Goal: Transaction & Acquisition: Purchase product/service

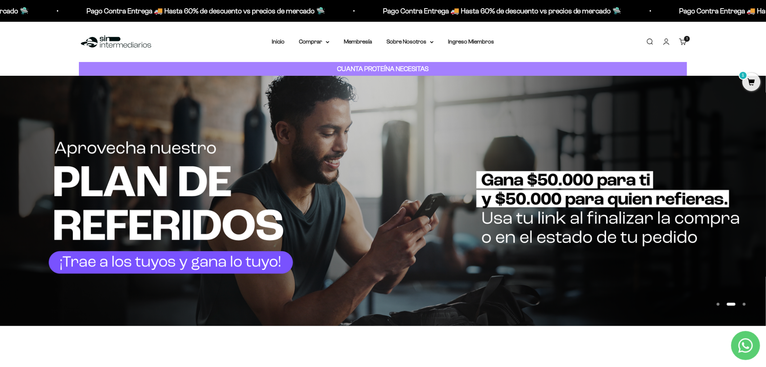
click at [664, 41] on link "Iniciar sesión" at bounding box center [667, 42] width 8 height 8
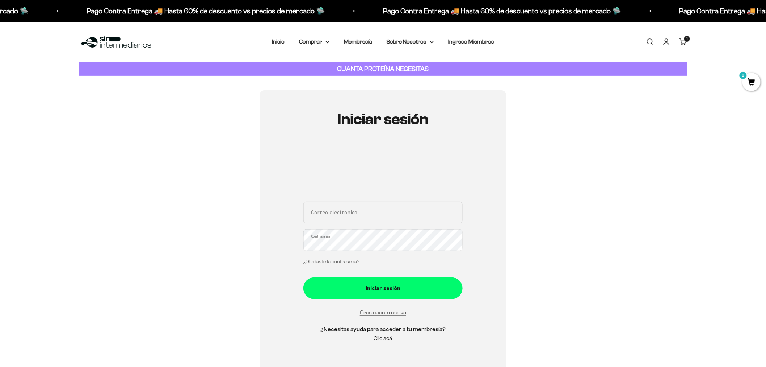
click at [390, 323] on div "Correo electrónico Contraseña ¿Olvidaste la contraseña? Iniciar sesión Crea cue…" at bounding box center [383, 275] width 159 height 149
click at [393, 314] on link "Crea cuenta nueva" at bounding box center [383, 312] width 46 height 6
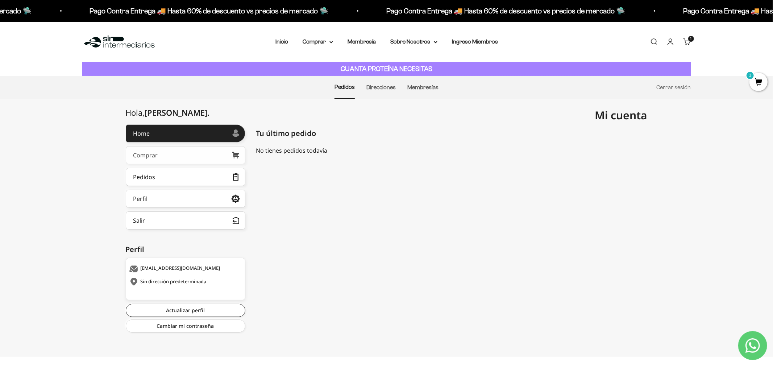
click at [188, 154] on link "Comprar" at bounding box center [186, 155] width 120 height 18
click at [199, 308] on link "Actualizar perfil" at bounding box center [186, 310] width 120 height 13
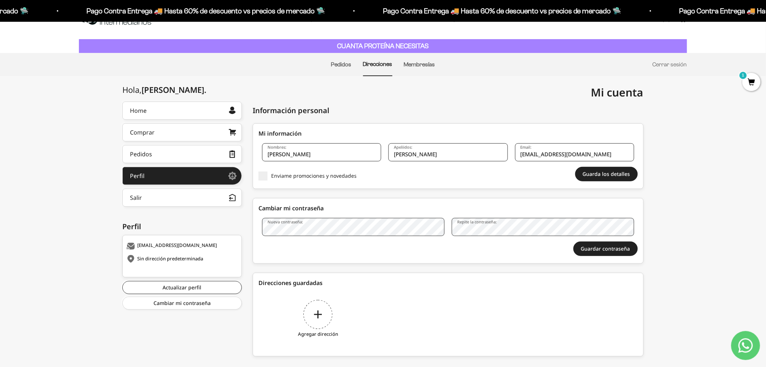
scroll to position [35, 0]
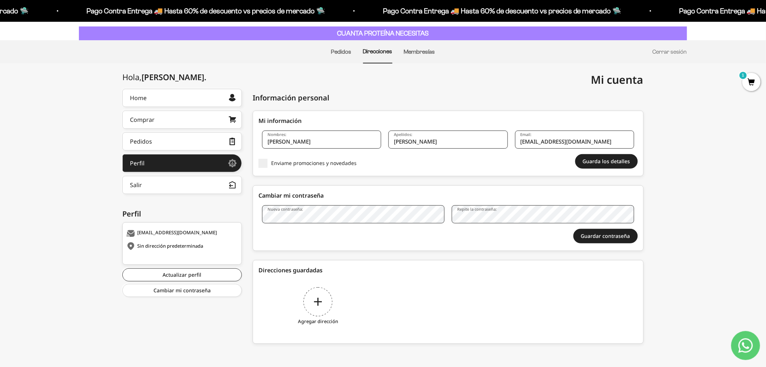
click at [319, 310] on div "Agregar dirección" at bounding box center [318, 307] width 119 height 54
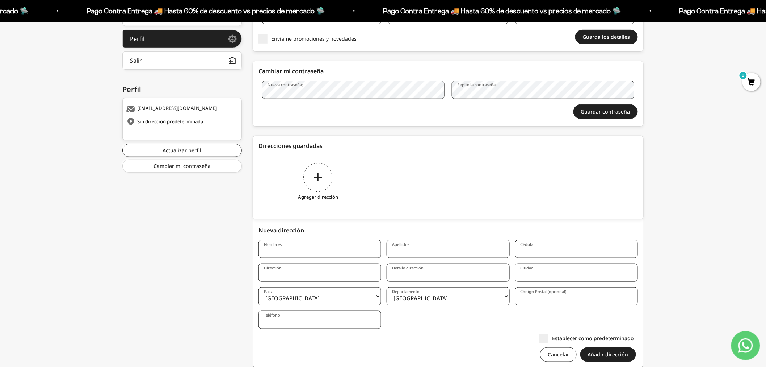
scroll to position [184, 0]
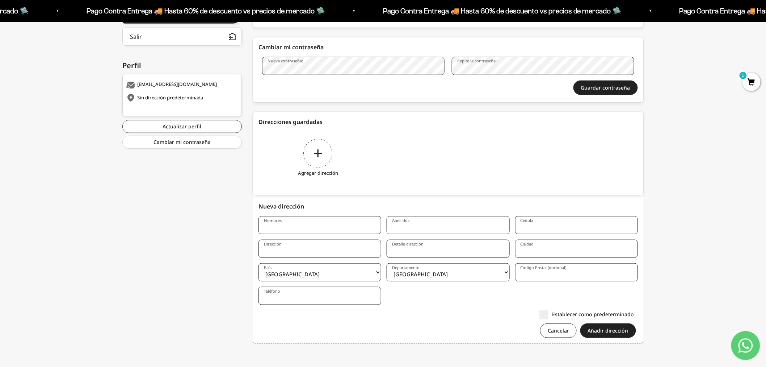
click at [316, 223] on input "Nombres" at bounding box center [320, 225] width 123 height 18
click at [337, 230] on input "Nombres" at bounding box center [320, 225] width 123 height 18
click at [342, 226] on input "Nombres" at bounding box center [320, 225] width 123 height 18
type input "Hugo"
type input "Rojas"
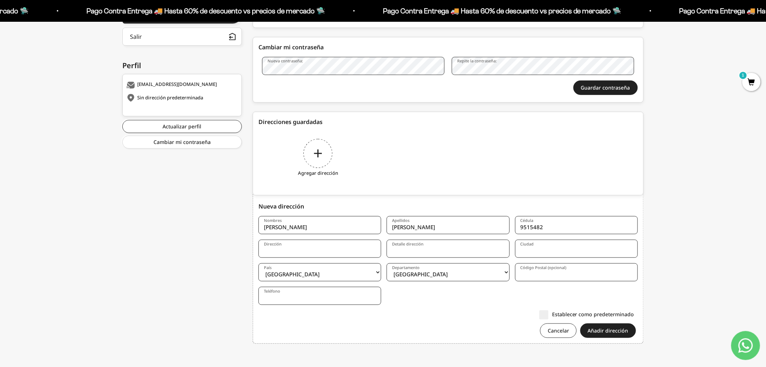
type input "9515482"
click at [297, 251] on input "Dirección" at bounding box center [320, 248] width 123 height 18
click at [327, 248] on input "Dirección" at bounding box center [320, 248] width 123 height 18
type input "Cra 96B # 17B - 48"
type input "Ap 1313"
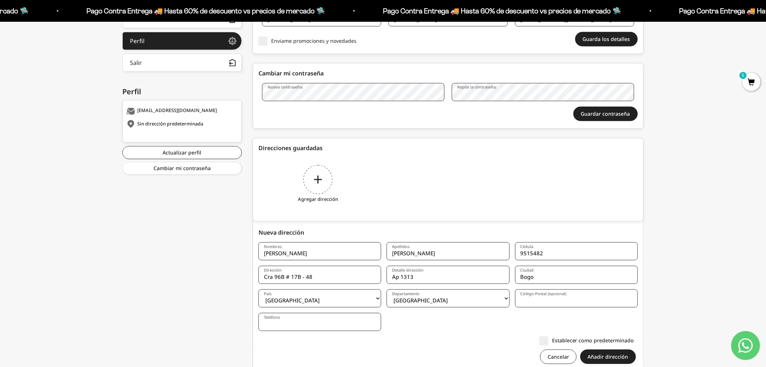
scroll to position [143, 0]
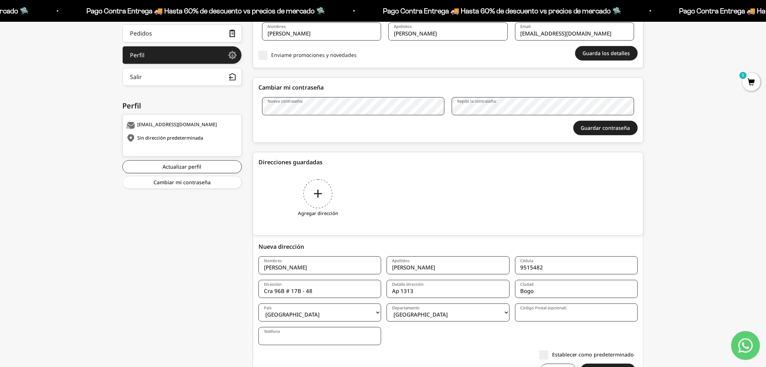
click at [548, 289] on input "Bogo" at bounding box center [576, 289] width 123 height 18
type input "Bogotá"
select select "Bogotá, D.C."
type input "110831"
type input "3115824514"
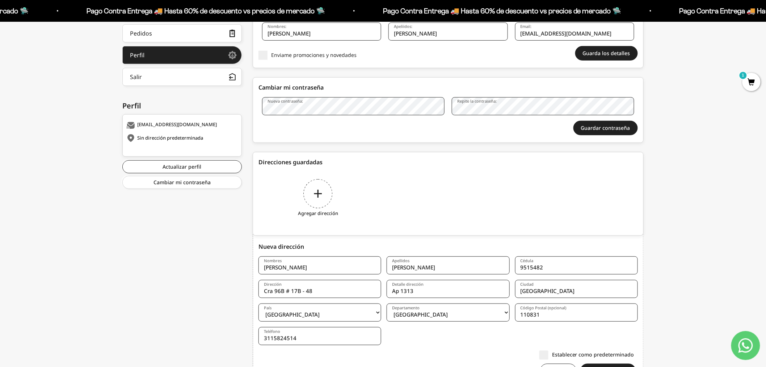
click at [548, 314] on input "110831" at bounding box center [576, 312] width 123 height 18
click at [533, 314] on input "110831" at bounding box center [576, 312] width 123 height 18
paste input "9"
click at [572, 318] on input "110931" at bounding box center [576, 312] width 123 height 18
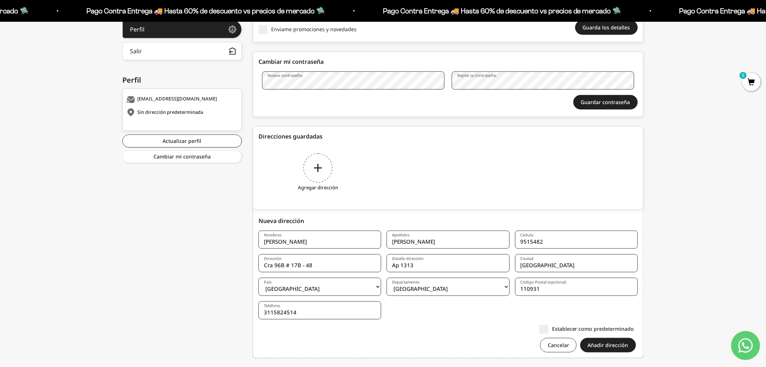
scroll to position [184, 0]
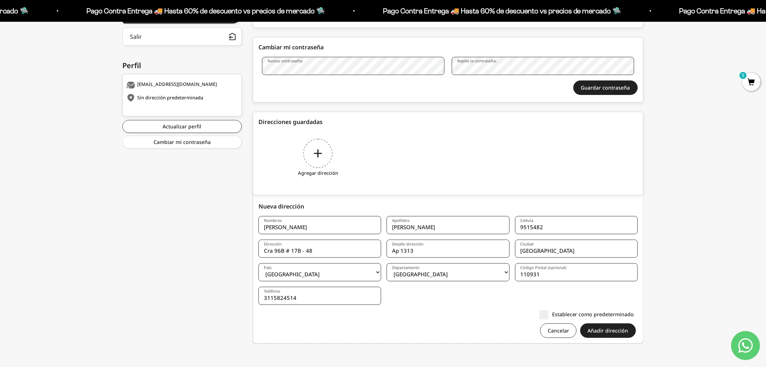
type input "110931"
click at [308, 301] on input "3115824514" at bounding box center [320, 296] width 123 height 18
click at [604, 332] on button "Añadir dirección" at bounding box center [609, 330] width 56 height 14
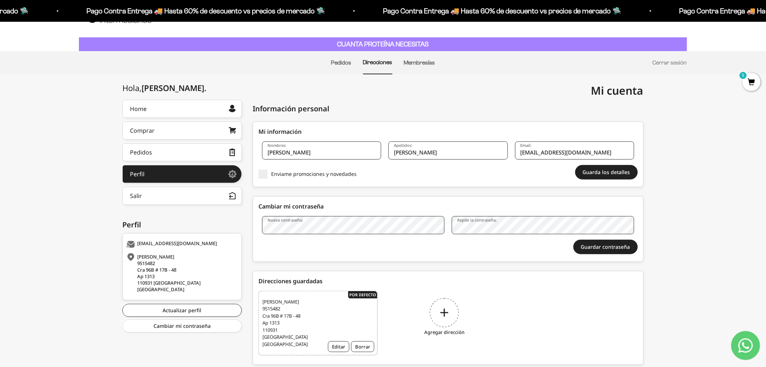
scroll to position [39, 0]
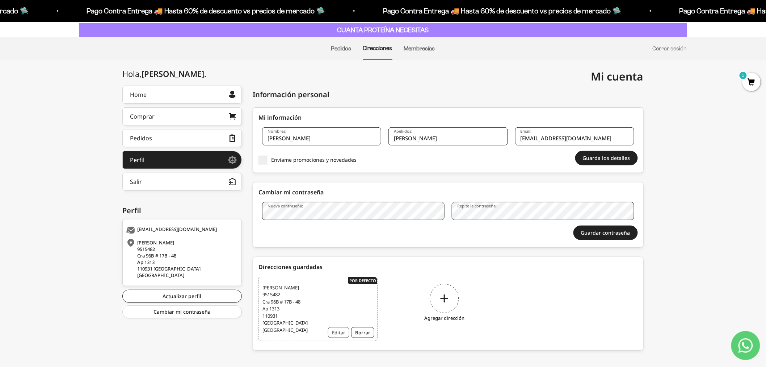
click at [342, 327] on button "Editar" at bounding box center [338, 332] width 21 height 11
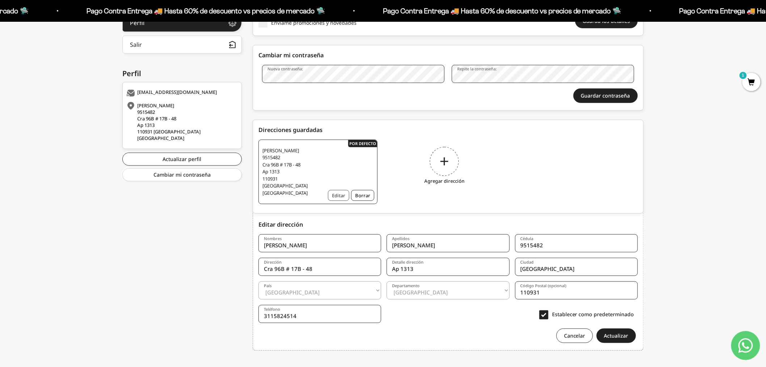
scroll to position [179, 0]
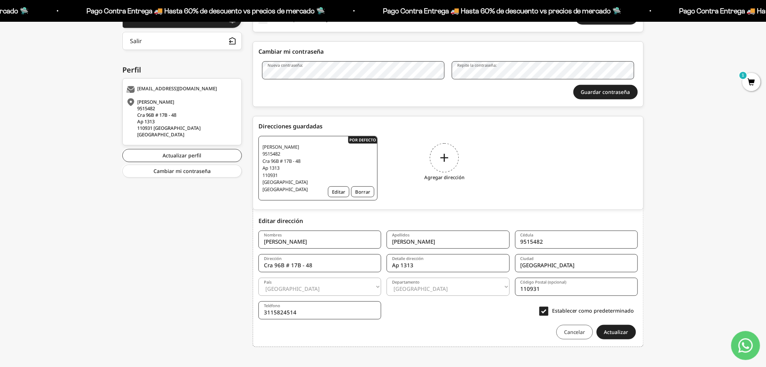
click at [573, 325] on button "Cancelar" at bounding box center [575, 332] width 37 height 14
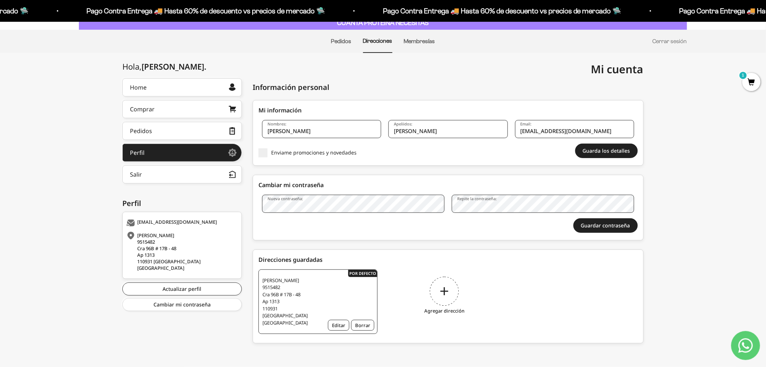
scroll to position [39, 0]
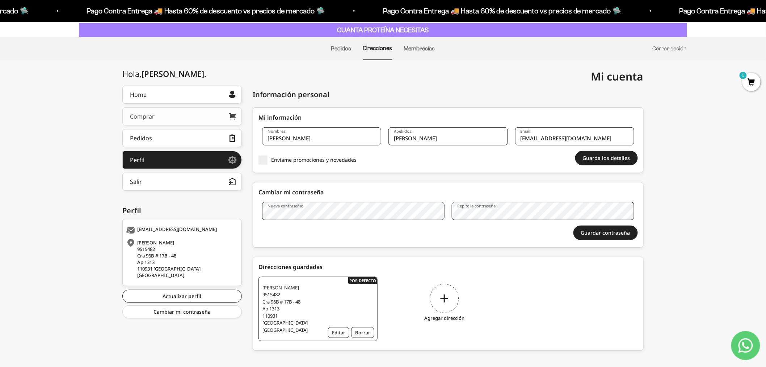
click at [224, 115] on link "Comprar" at bounding box center [182, 116] width 120 height 18
click at [617, 160] on button "Guarda los detalles" at bounding box center [607, 158] width 63 height 14
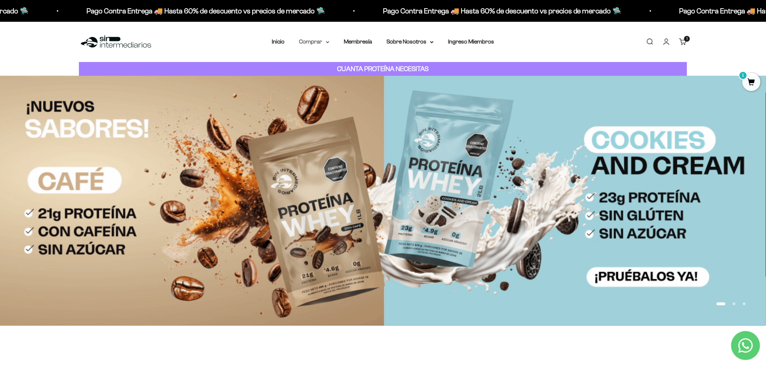
click at [318, 42] on summary "Comprar" at bounding box center [314, 41] width 30 height 9
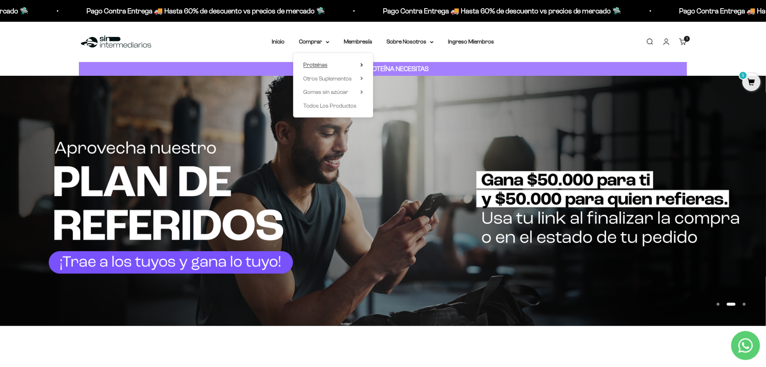
click at [335, 64] on summary "Proteínas" at bounding box center [334, 64] width 60 height 9
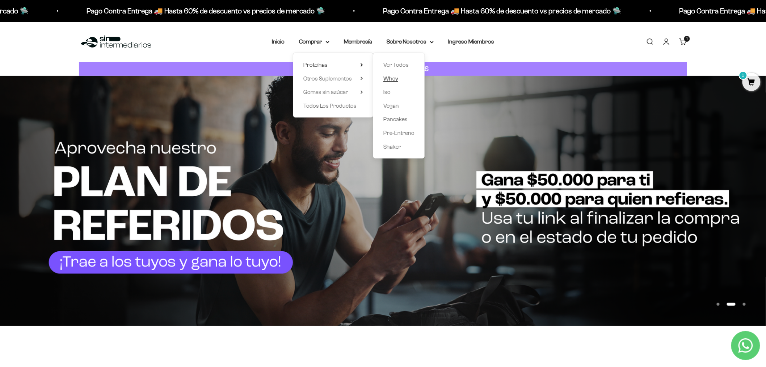
click at [397, 74] on span "Whey" at bounding box center [391, 78] width 15 height 9
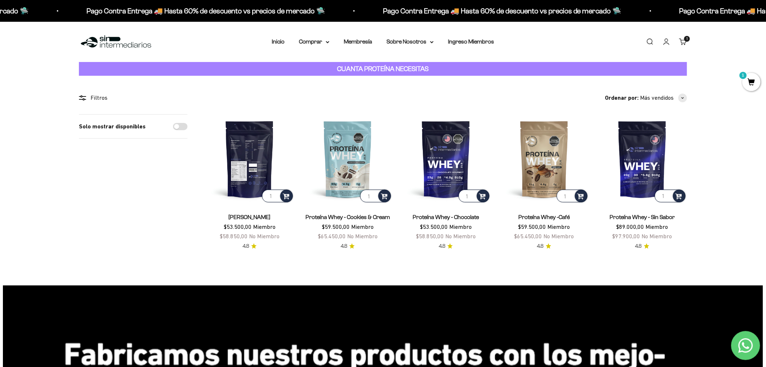
click at [254, 166] on img at bounding box center [249, 158] width 89 height 89
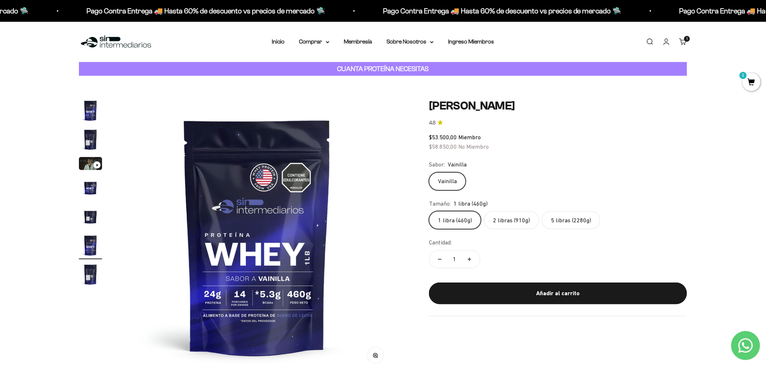
click at [88, 188] on img "Ir al artículo 4" at bounding box center [90, 187] width 23 height 23
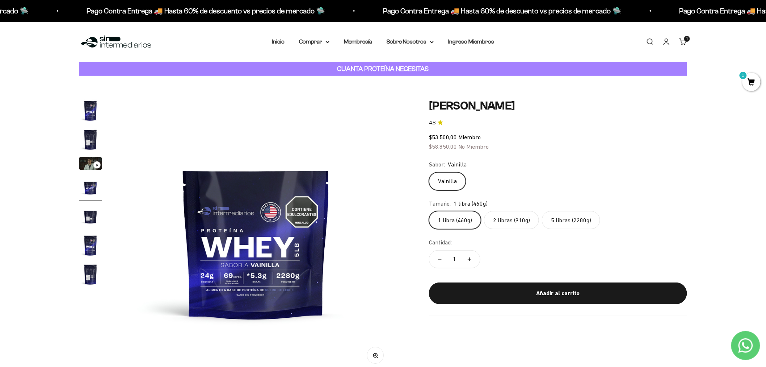
scroll to position [0, 851]
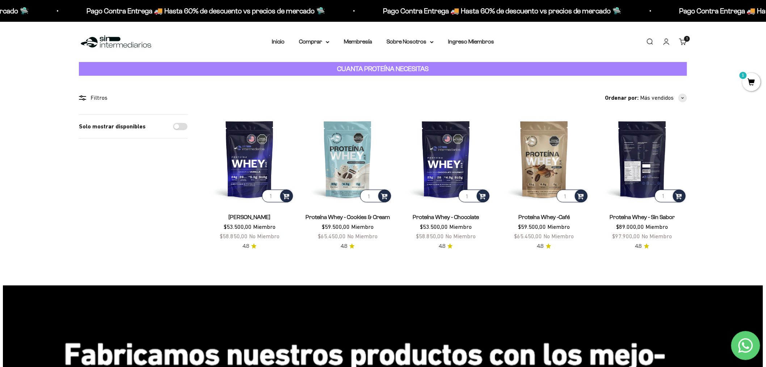
click at [644, 156] on img at bounding box center [642, 158] width 89 height 89
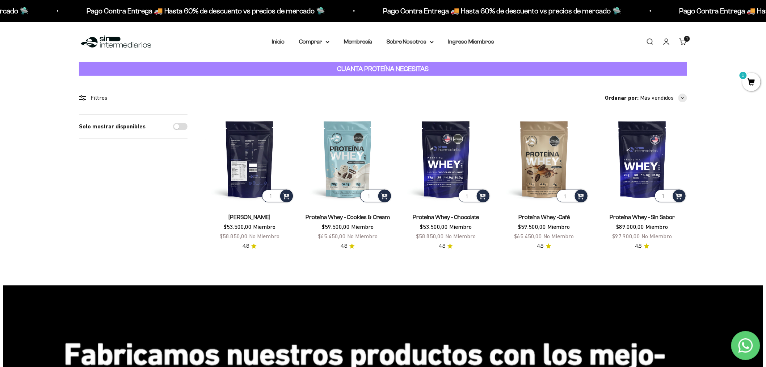
click at [258, 161] on img at bounding box center [249, 158] width 89 height 89
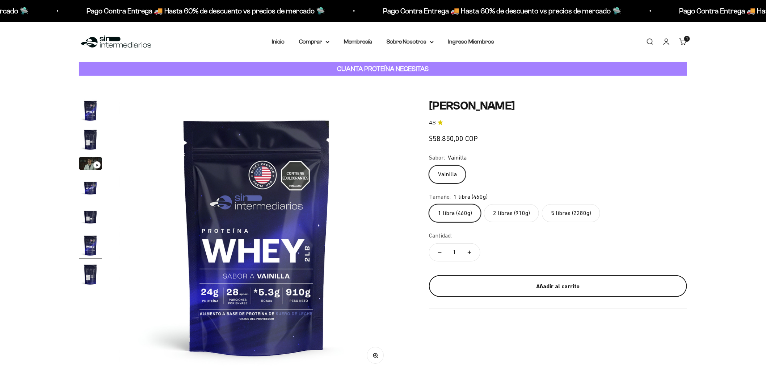
scroll to position [0, 1418]
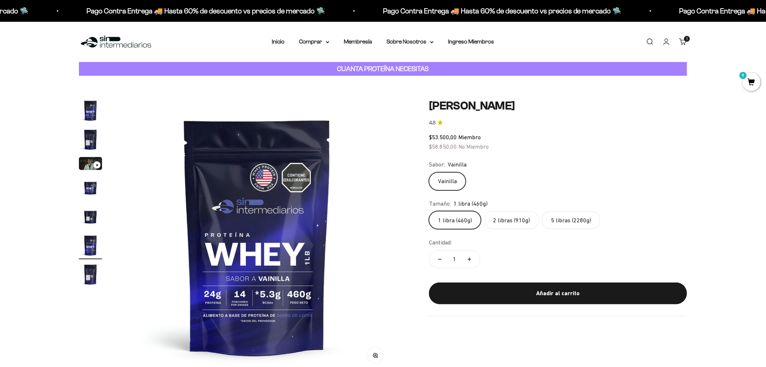
click at [508, 223] on label "2 libras (910g)" at bounding box center [511, 220] width 55 height 18
click at [429, 211] on input "2 libras (910g)" at bounding box center [429, 210] width 0 height 0
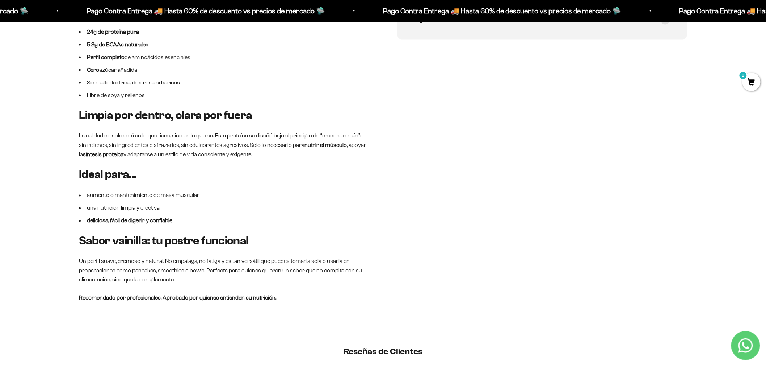
scroll to position [483, 0]
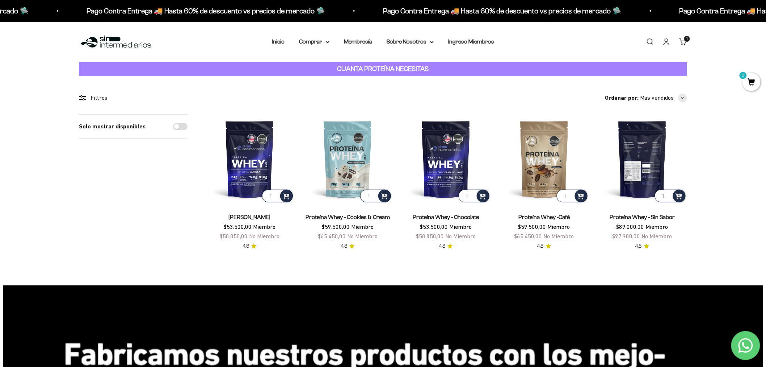
click at [645, 166] on img at bounding box center [642, 158] width 89 height 89
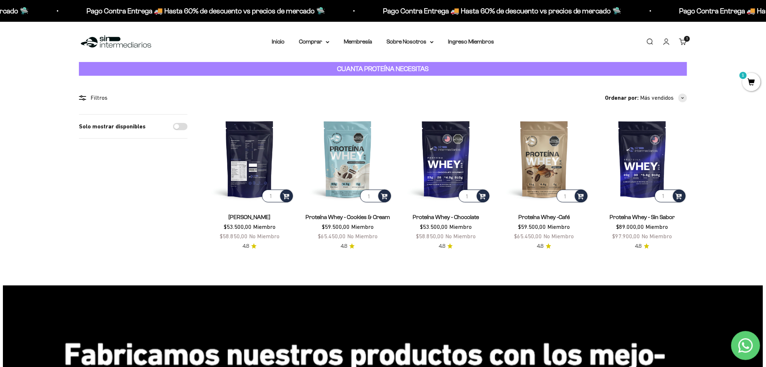
click at [246, 159] on img at bounding box center [249, 158] width 89 height 89
click at [327, 41] on icon at bounding box center [328, 42] width 4 height 3
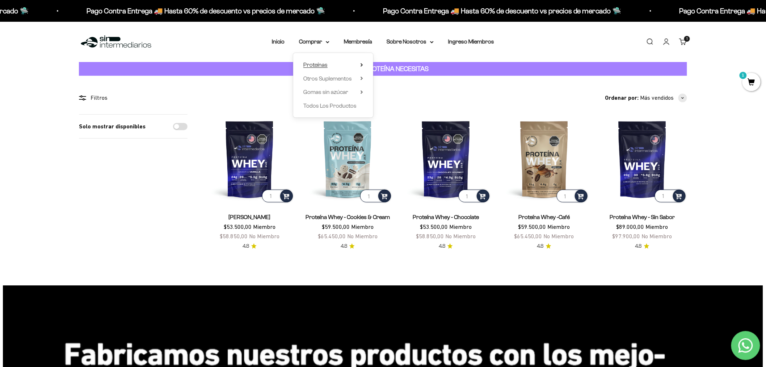
click at [358, 65] on summary "Proteínas" at bounding box center [334, 64] width 60 height 9
click at [394, 92] on link "Iso" at bounding box center [399, 91] width 31 height 9
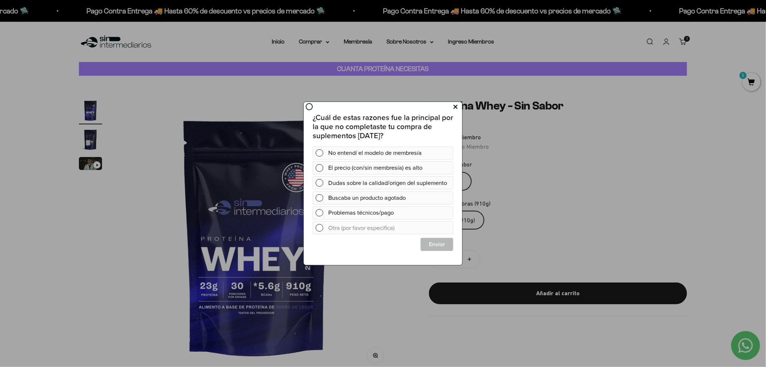
click at [454, 110] on icon at bounding box center [456, 107] width 4 height 10
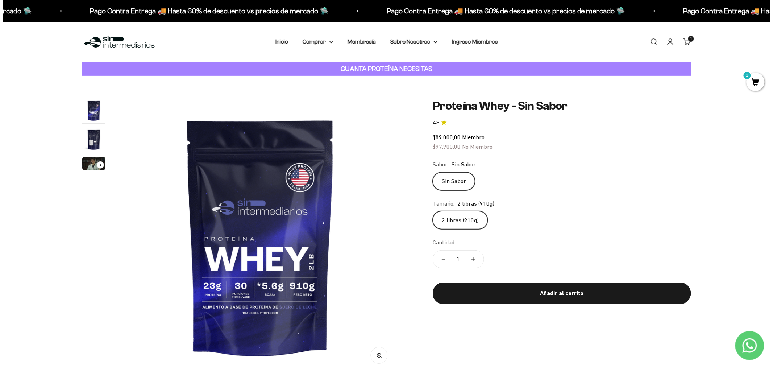
scroll to position [40, 0]
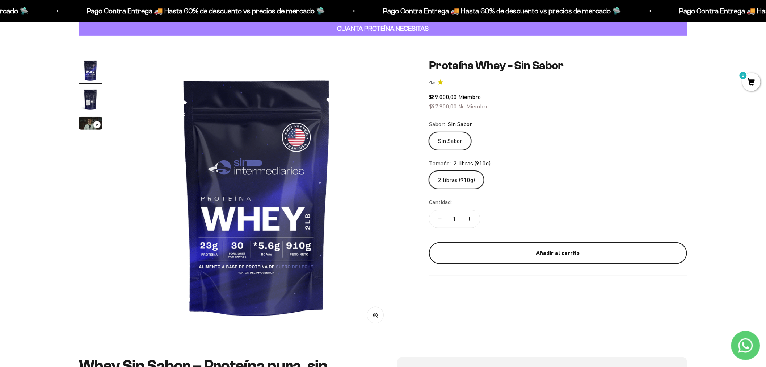
click at [529, 255] on div "Añadir al carrito" at bounding box center [558, 252] width 229 height 9
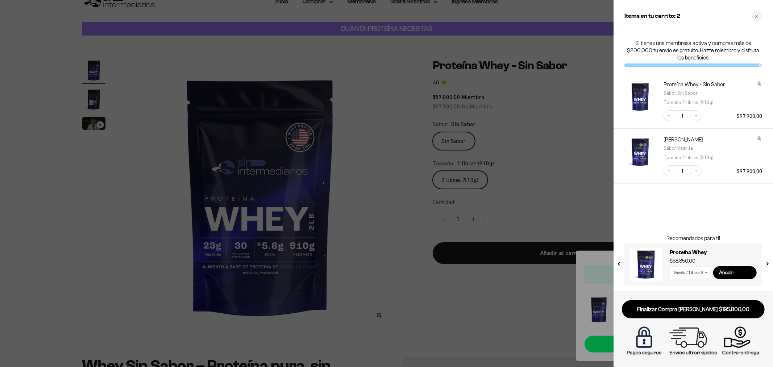
click at [574, 65] on div at bounding box center [386, 183] width 773 height 367
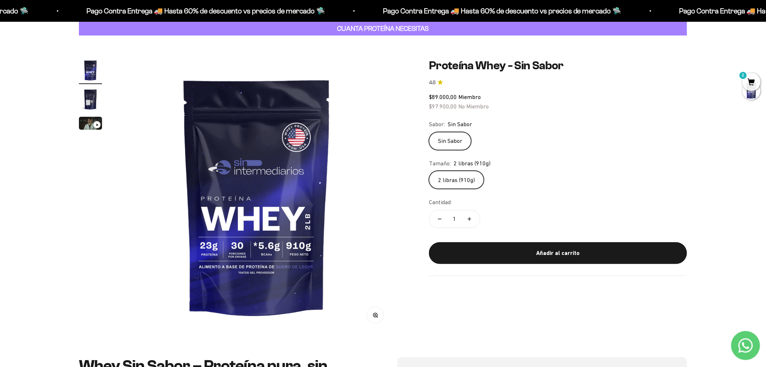
click at [753, 80] on span "2" at bounding box center [752, 82] width 18 height 18
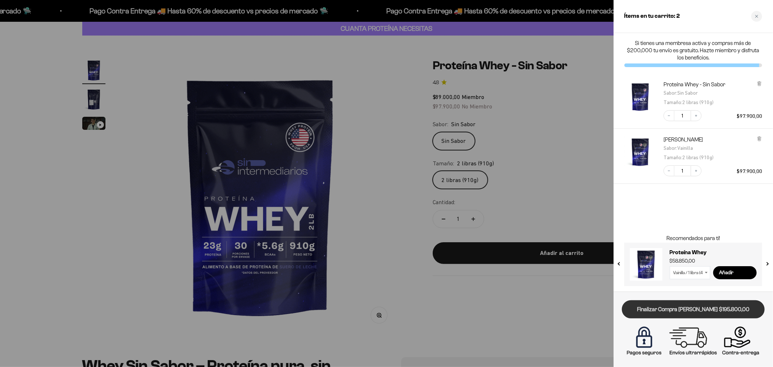
click at [680, 312] on link "Finalizar Compra Segura $195.800,00" at bounding box center [693, 309] width 143 height 18
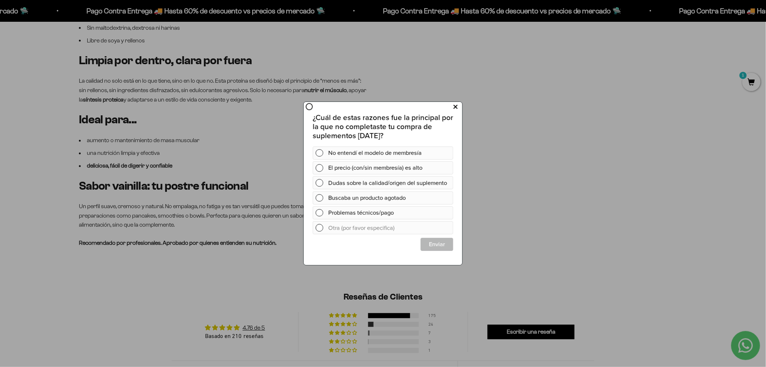
click at [456, 108] on icon at bounding box center [456, 107] width 4 height 10
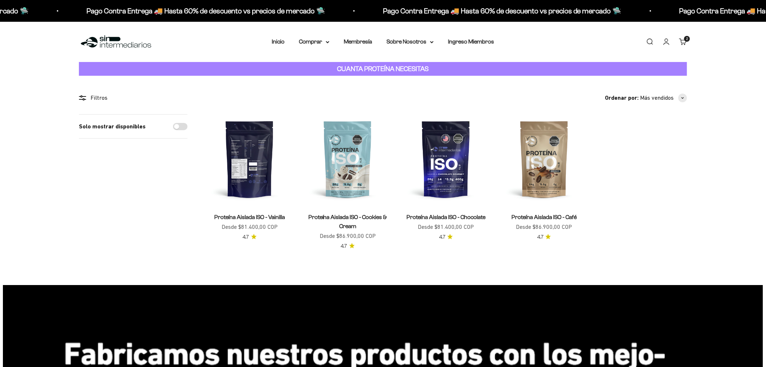
click at [256, 151] on img at bounding box center [249, 158] width 89 height 89
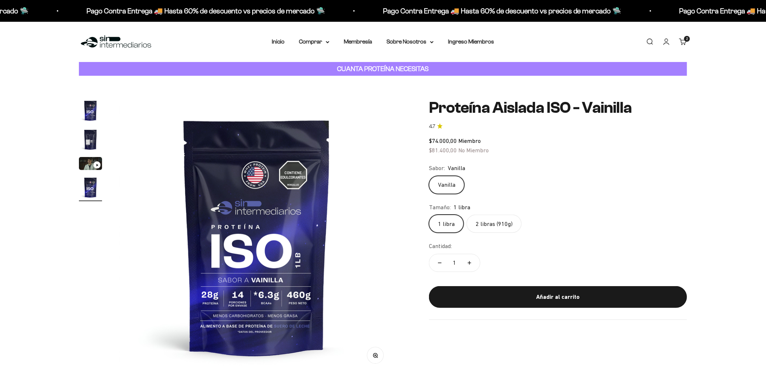
scroll to position [0, 851]
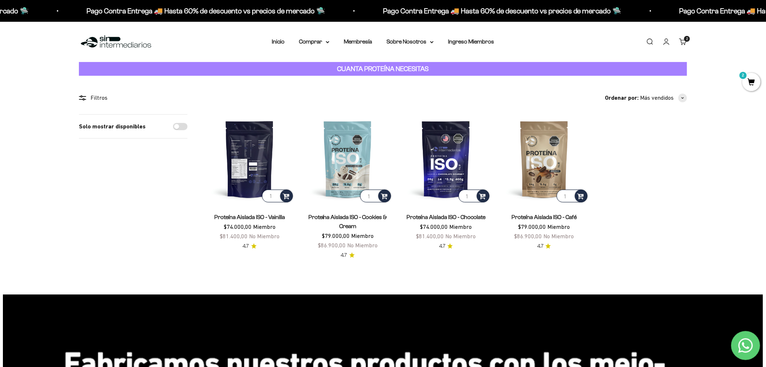
click at [247, 150] on img at bounding box center [249, 158] width 89 height 89
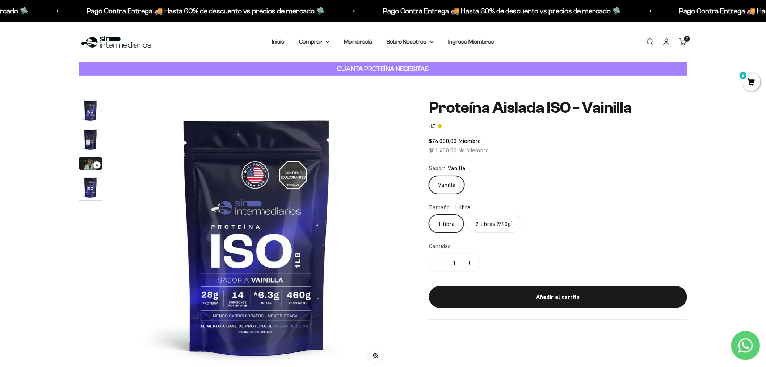
click at [493, 225] on label "2 libras (910g)" at bounding box center [494, 223] width 55 height 18
click at [429, 214] on input "2 libras (910g)" at bounding box center [429, 214] width 0 height 0
click at [447, 219] on label "1 libra" at bounding box center [446, 223] width 35 height 18
click at [429, 214] on input "1 libra" at bounding box center [429, 214] width 0 height 0
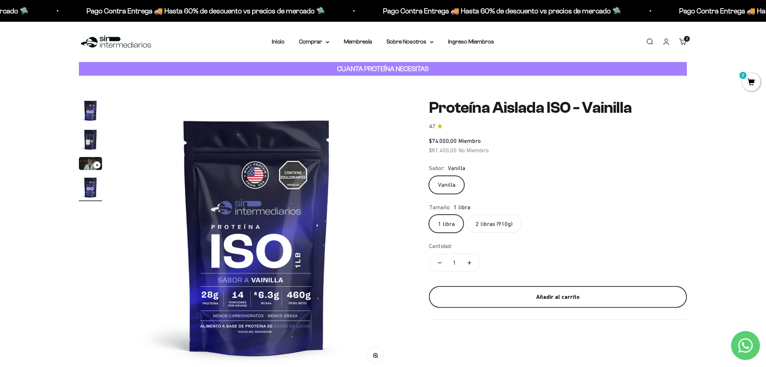
click at [536, 298] on div "Añadir al carrito" at bounding box center [558, 296] width 229 height 9
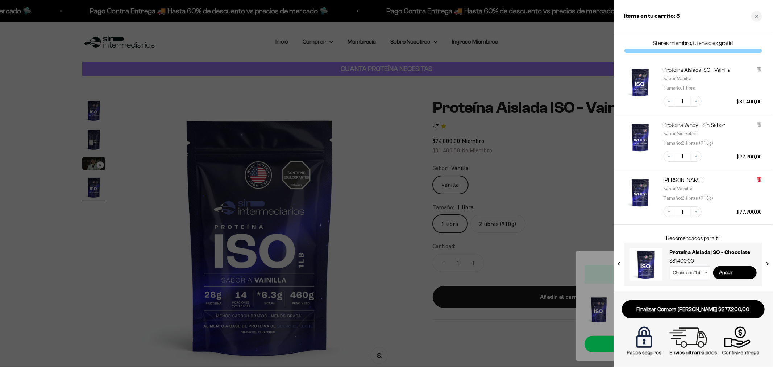
click at [759, 181] on icon at bounding box center [758, 180] width 3 height 4
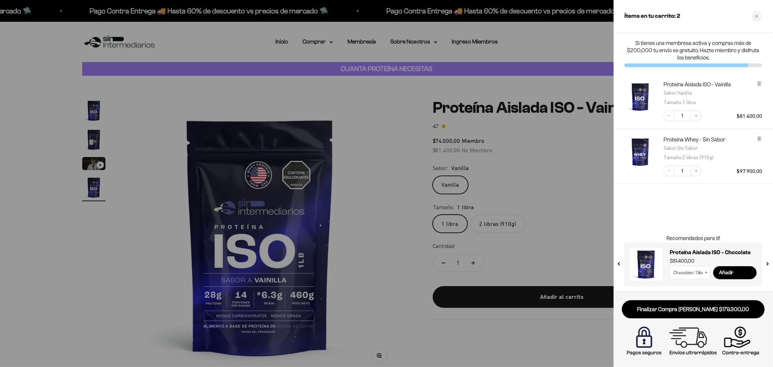
drag, startPoint x: 573, startPoint y: 42, endPoint x: 587, endPoint y: 3, distance: 41.1
click at [573, 42] on div at bounding box center [386, 183] width 773 height 367
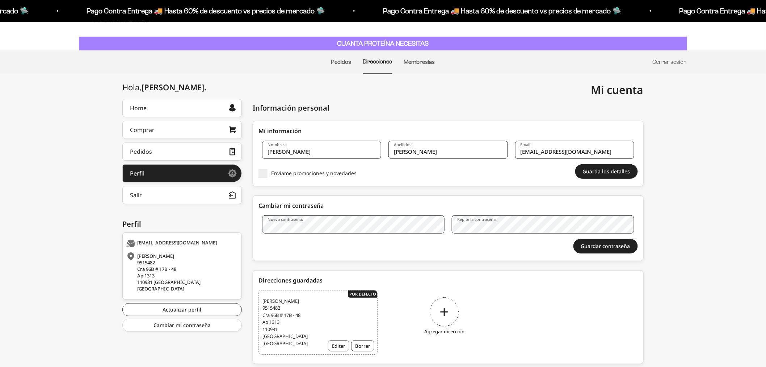
scroll to position [39, 0]
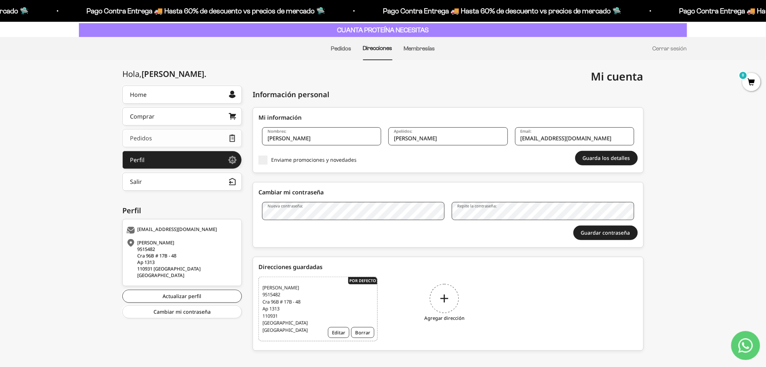
click at [173, 139] on link "Pedidos" at bounding box center [182, 138] width 120 height 18
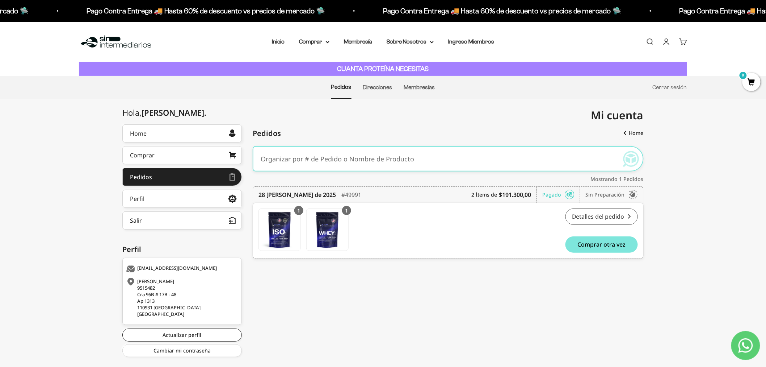
click at [630, 217] on link "Detalles del pedido" at bounding box center [602, 216] width 72 height 16
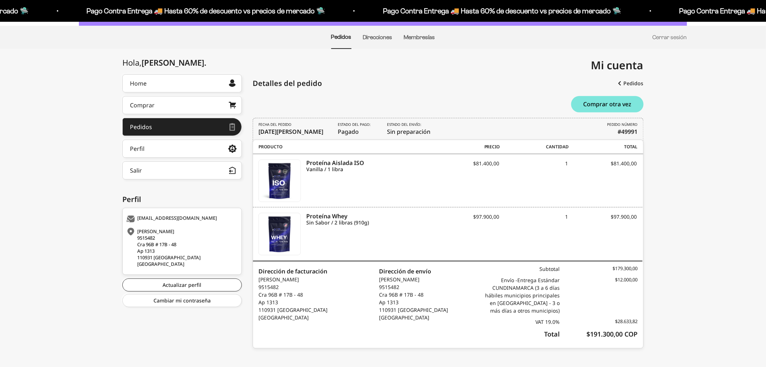
scroll to position [54, 0]
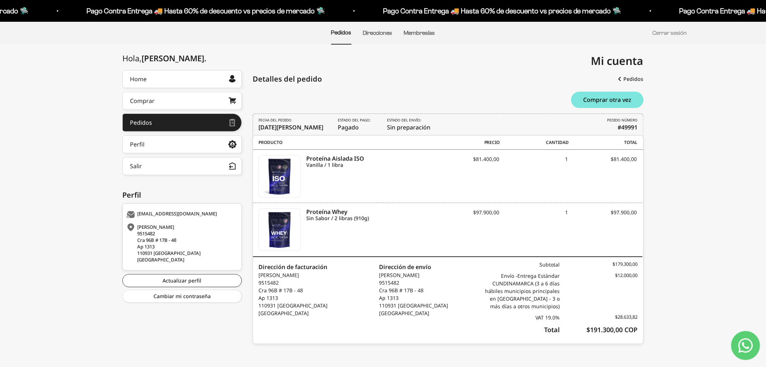
click at [558, 290] on div "Envío - Entrega Estándar CUNDINAMARCA (3 a 6 días hábiles municipios principale…" at bounding box center [521, 291] width 78 height 38
click at [627, 127] on b "#49991" at bounding box center [628, 127] width 20 height 9
copy b "49991"
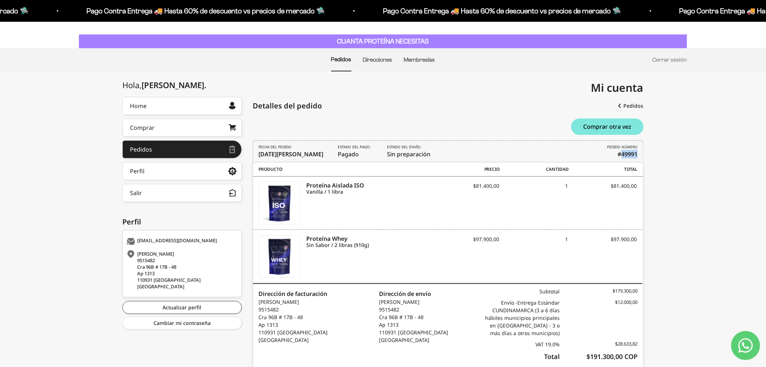
scroll to position [0, 0]
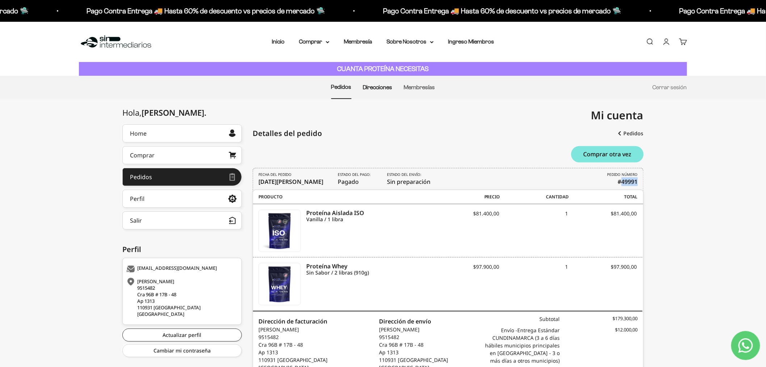
click at [375, 87] on link "Direcciones" at bounding box center [377, 87] width 29 height 6
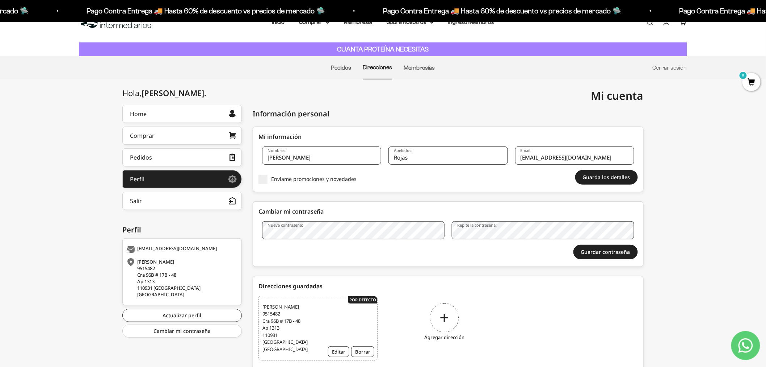
scroll to position [39, 0]
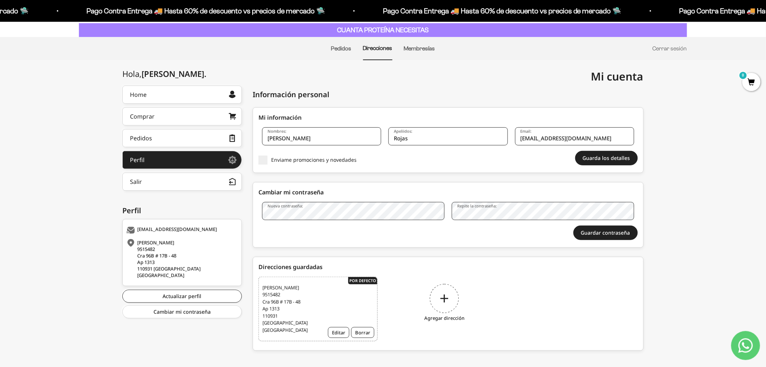
click at [273, 314] on span "Hugo Rojas 9515482 Cra 96B # 17B - 48 Ap 1313 110931 Bogotá DC Colombia" at bounding box center [291, 309] width 57 height 50
copy span "110931"
click at [343, 327] on button "Editar" at bounding box center [338, 332] width 21 height 11
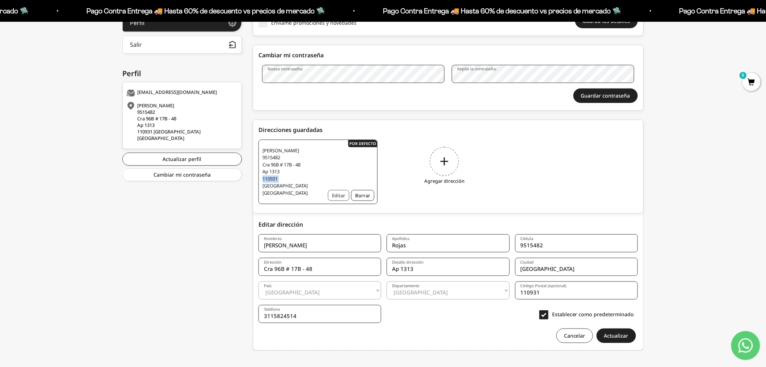
scroll to position [179, 0]
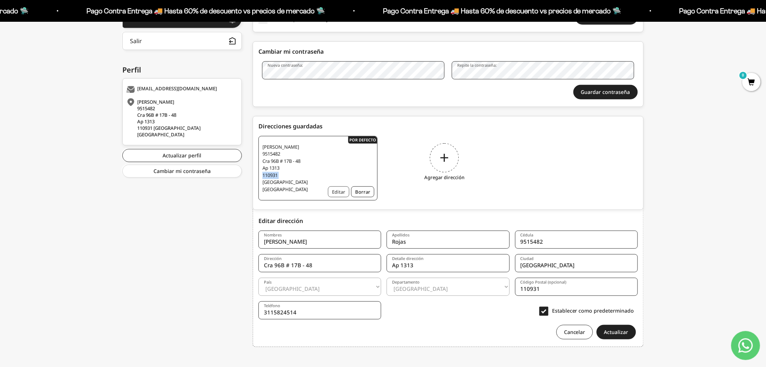
click at [336, 187] on button "Editar" at bounding box center [338, 191] width 21 height 11
click at [538, 281] on input "110931" at bounding box center [576, 286] width 123 height 18
type input "110921"
click at [616, 327] on button "Actualizar" at bounding box center [616, 332] width 39 height 14
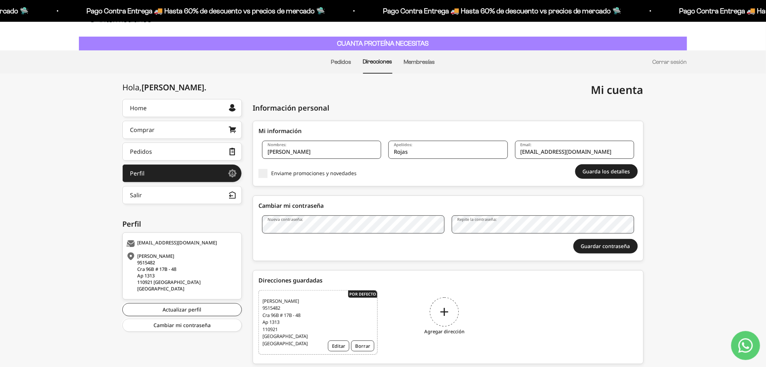
scroll to position [39, 0]
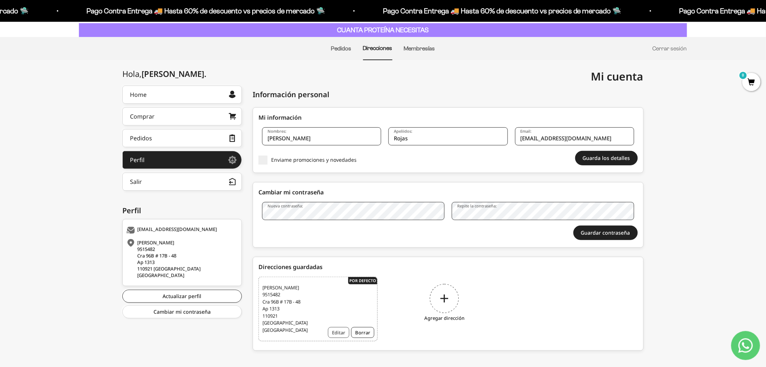
click at [340, 327] on button "Editar" at bounding box center [338, 332] width 21 height 11
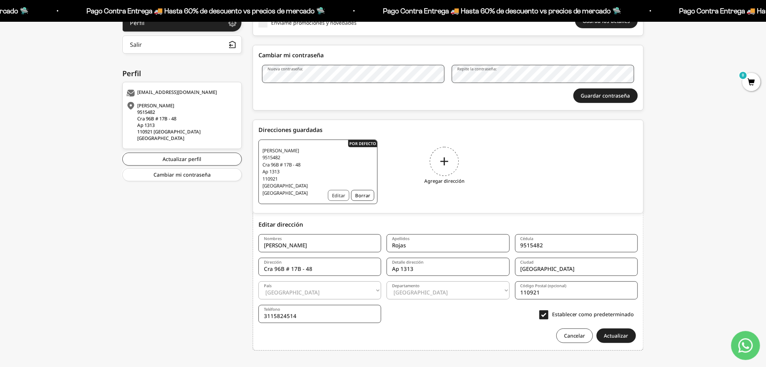
scroll to position [179, 0]
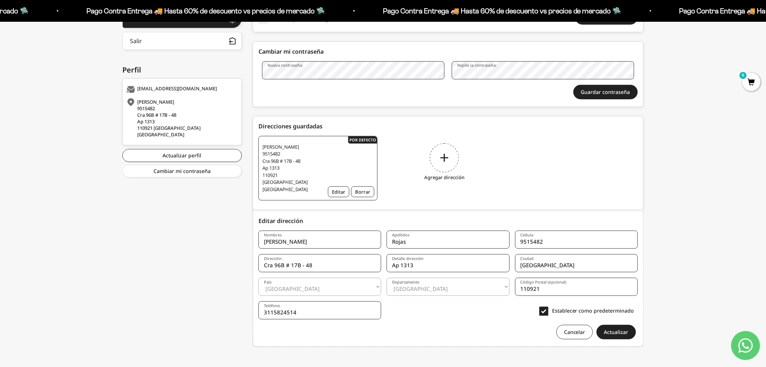
drag, startPoint x: 550, startPoint y: 249, endPoint x: 552, endPoint y: 254, distance: 5.5
click at [550, 254] on input "[GEOGRAPHIC_DATA]" at bounding box center [576, 263] width 123 height 18
click at [566, 254] on input "Bogota" at bounding box center [576, 263] width 123 height 18
type input "Bogota"
click at [584, 235] on input "9515482" at bounding box center [576, 239] width 123 height 18
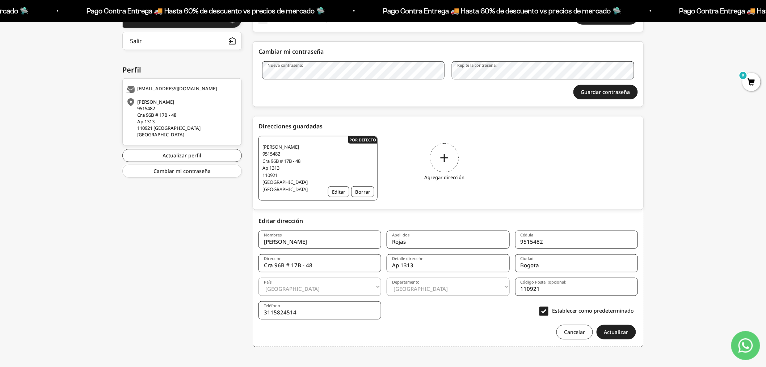
click at [424, 282] on select "Amazonas Antioquia Arauca Atlántico Bogotá Bolívar Boyacá Caldas Caquetá Casana…" at bounding box center [448, 286] width 123 height 18
click at [572, 256] on input "Bogota" at bounding box center [576, 263] width 123 height 18
click at [460, 284] on select "Amazonas Antioquia Arauca Atlántico Bogotá Bolívar Boyacá Caldas Caquetá Casana…" at bounding box center [448, 286] width 123 height 18
drag, startPoint x: 460, startPoint y: 284, endPoint x: 470, endPoint y: 284, distance: 9.8
click at [460, 284] on select "Amazonas Antioquia Arauca Atlántico Bogotá Bolívar Boyacá Caldas Caquetá Casana…" at bounding box center [448, 286] width 123 height 18
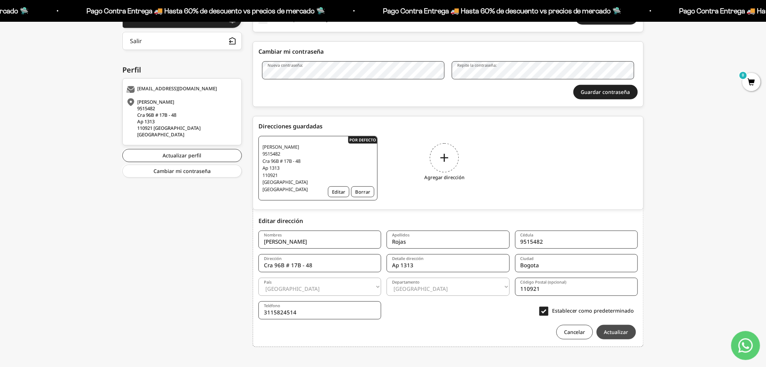
click at [621, 326] on button "Actualizar" at bounding box center [616, 332] width 39 height 14
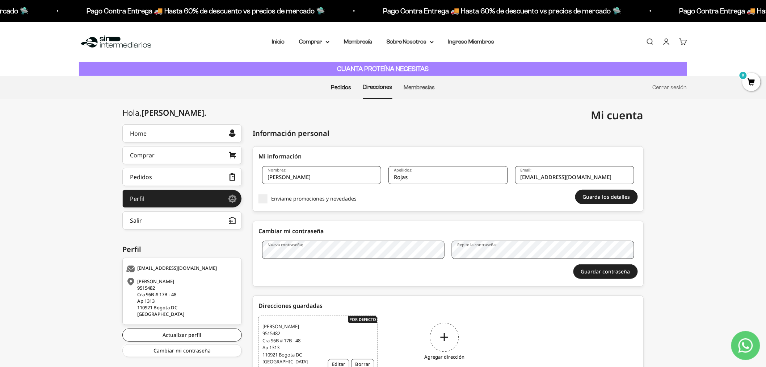
click at [349, 87] on link "Pedidos" at bounding box center [341, 87] width 20 height 6
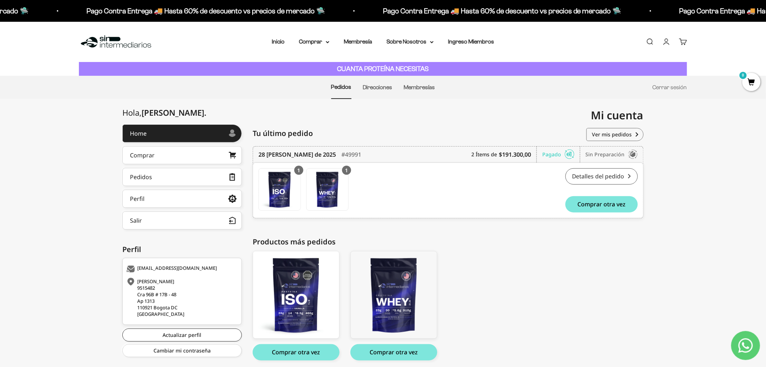
click at [596, 178] on link "Detalles del pedido" at bounding box center [602, 176] width 72 height 16
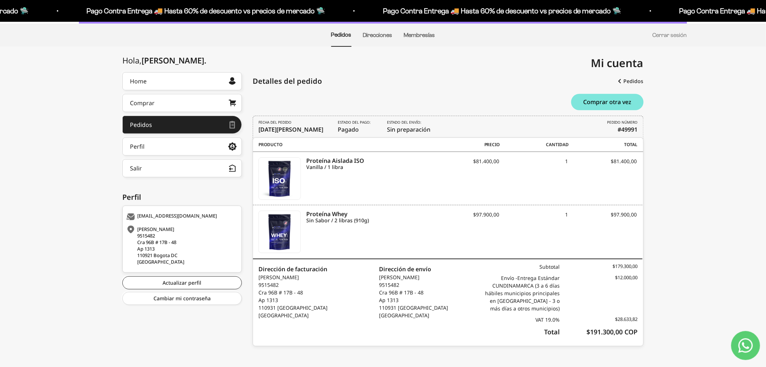
scroll to position [54, 0]
